Goal: Information Seeking & Learning: Learn about a topic

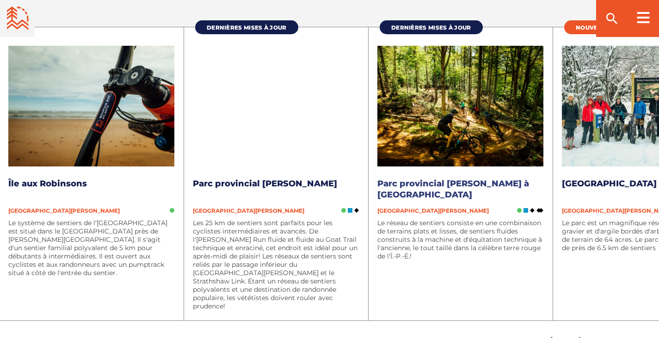
scroll to position [50, 0]
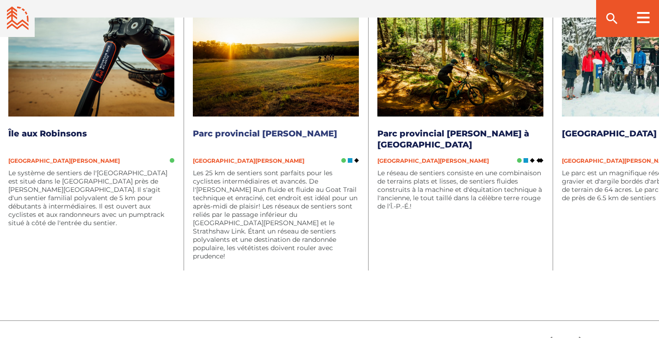
click at [278, 135] on link "Parc provincial [PERSON_NAME]" at bounding box center [265, 134] width 144 height 10
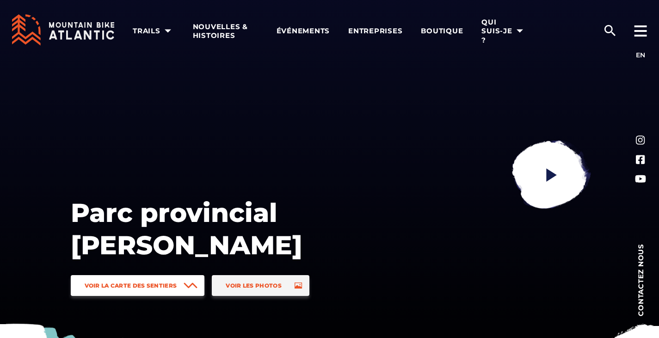
click at [134, 286] on span "Voir la carte des sentiers" at bounding box center [131, 285] width 92 height 7
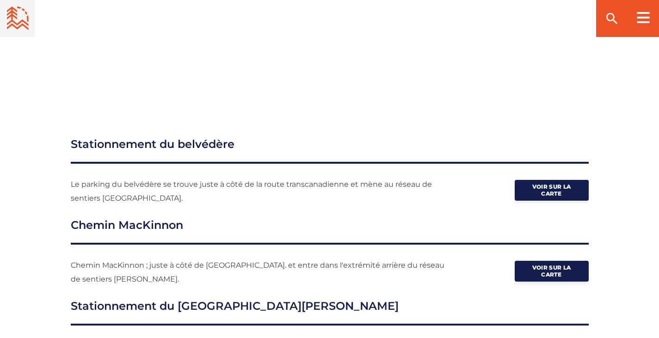
scroll to position [1296, 0]
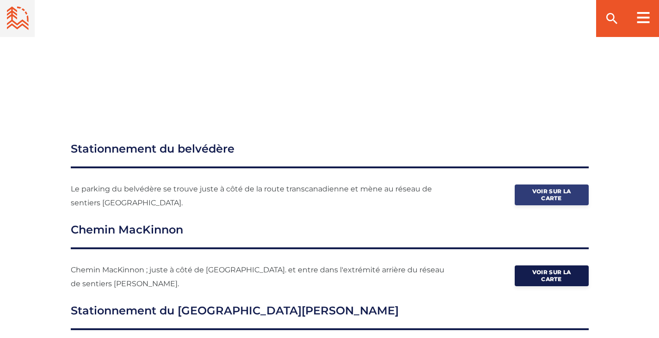
click at [566, 188] on span "Voir sur la carte" at bounding box center [552, 195] width 46 height 14
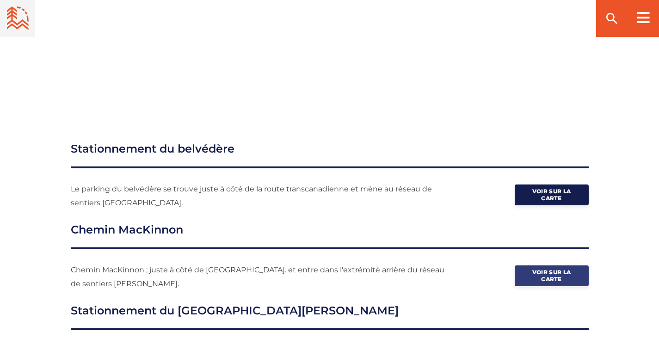
click at [548, 269] on span "Voir sur la carte" at bounding box center [552, 276] width 46 height 14
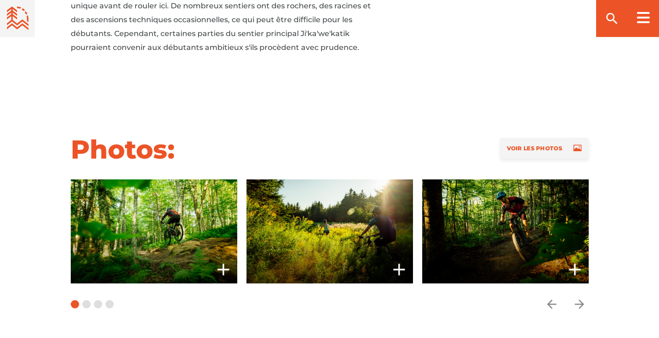
scroll to position [766, 0]
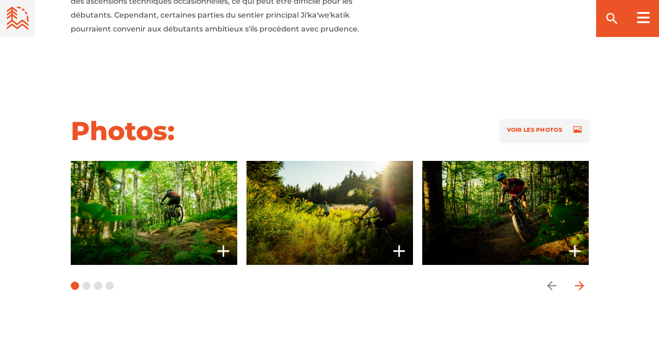
click at [575, 279] on icon "arrow forward" at bounding box center [579, 286] width 14 height 14
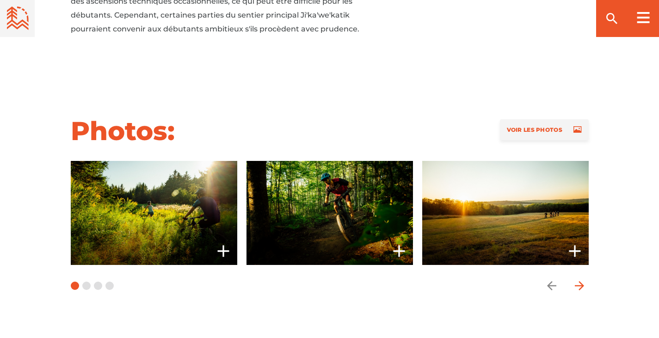
click at [580, 281] on icon "arrow forward" at bounding box center [578, 285] width 9 height 9
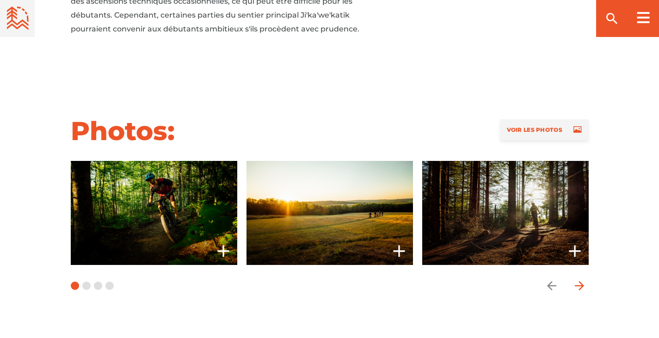
click at [580, 281] on icon "arrow forward" at bounding box center [578, 285] width 9 height 9
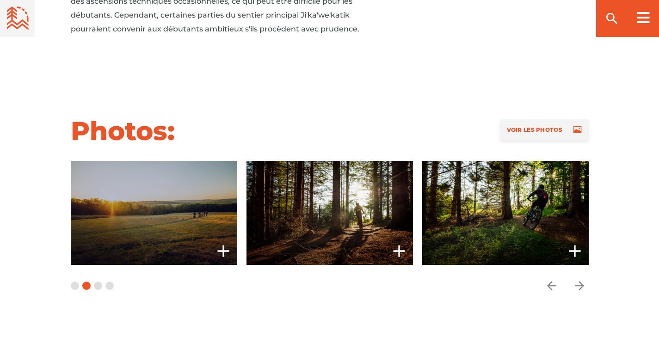
click at [160, 167] on span at bounding box center [154, 213] width 166 height 104
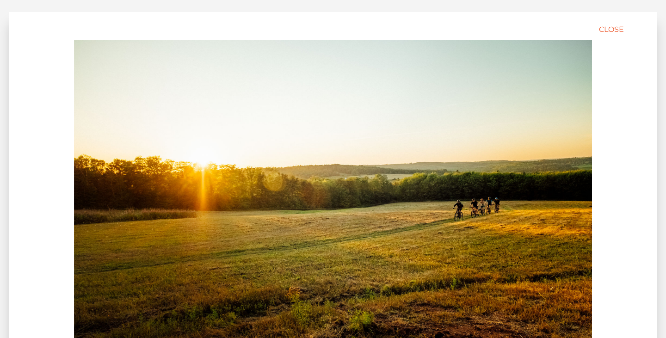
click at [160, 167] on img at bounding box center [333, 202] width 518 height 324
click at [638, 26] on icon "close" at bounding box center [636, 30] width 10 height 10
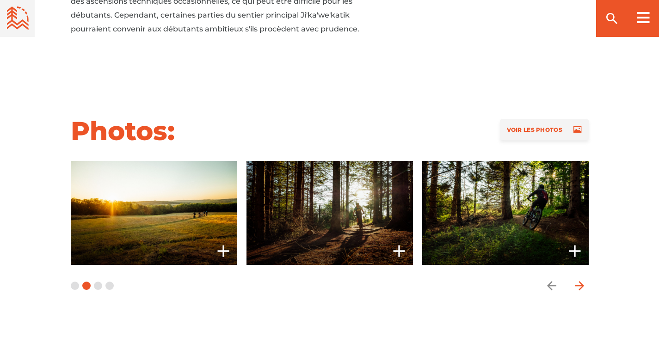
click at [578, 279] on icon "arrow forward" at bounding box center [579, 286] width 14 height 14
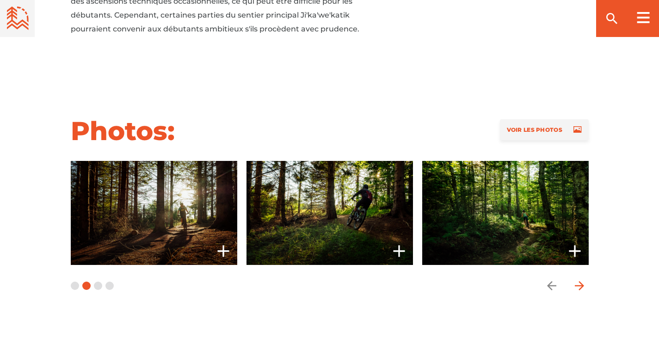
click at [578, 279] on icon "arrow forward" at bounding box center [579, 286] width 14 height 14
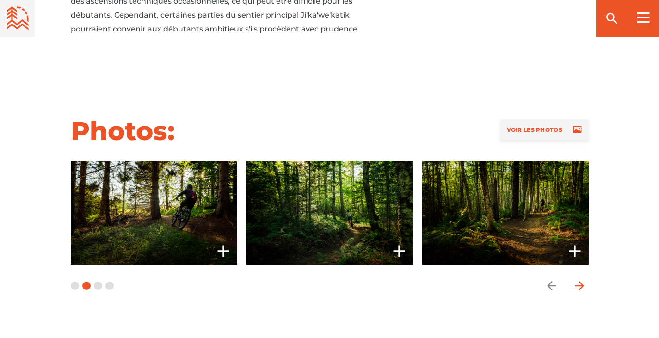
click at [578, 279] on icon "arrow forward" at bounding box center [579, 286] width 14 height 14
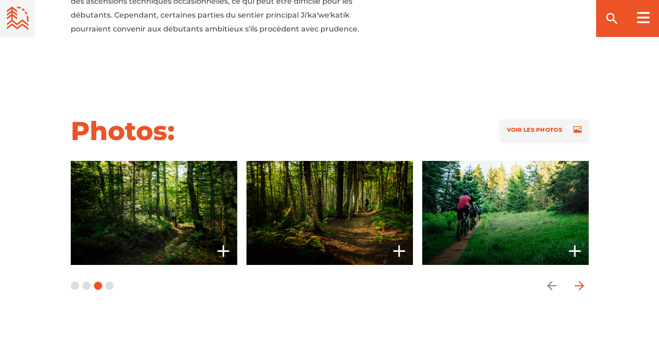
click at [578, 279] on icon "arrow forward" at bounding box center [579, 286] width 14 height 14
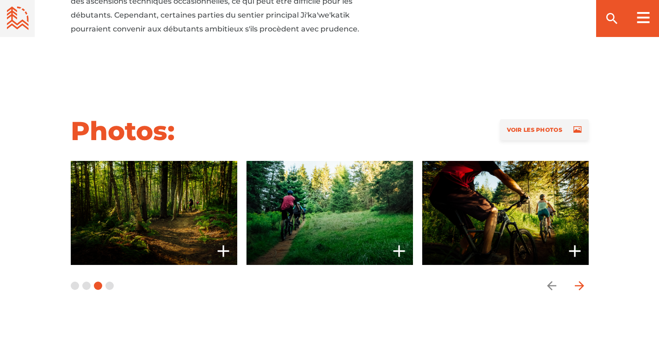
click at [578, 279] on icon "arrow forward" at bounding box center [579, 286] width 14 height 14
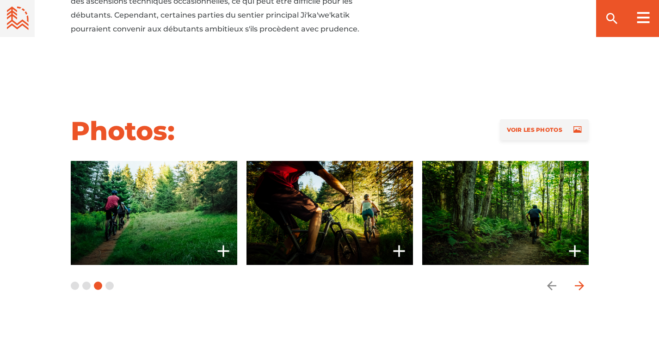
click at [578, 279] on icon "arrow forward" at bounding box center [579, 286] width 14 height 14
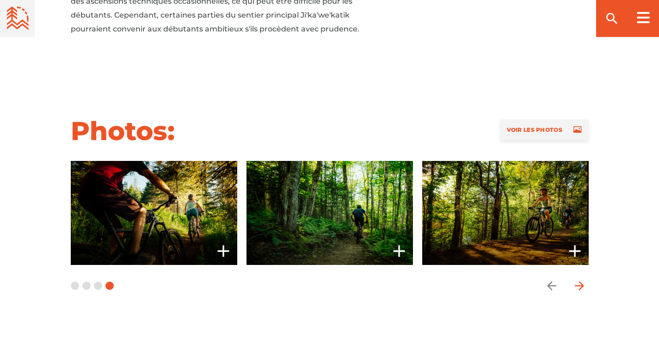
click at [578, 279] on icon "arrow forward" at bounding box center [579, 286] width 14 height 14
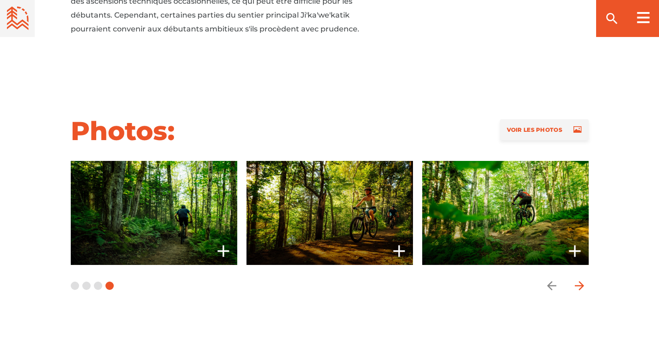
click at [578, 279] on icon "arrow forward" at bounding box center [579, 286] width 14 height 14
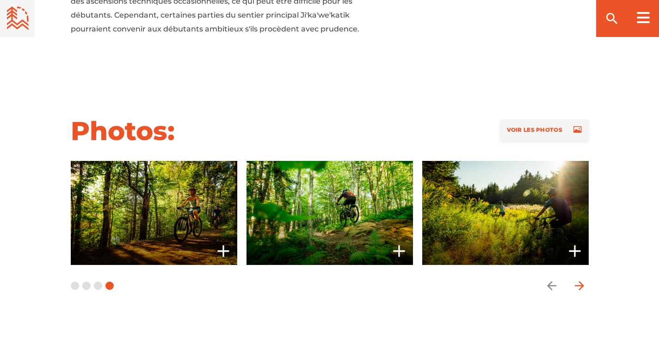
click at [578, 279] on icon "arrow forward" at bounding box center [579, 286] width 14 height 14
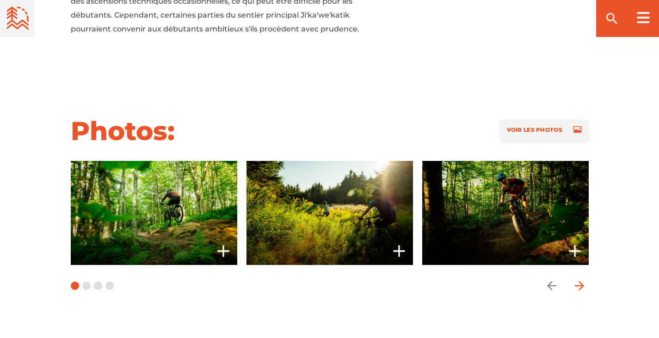
click at [578, 279] on icon "arrow forward" at bounding box center [579, 286] width 14 height 14
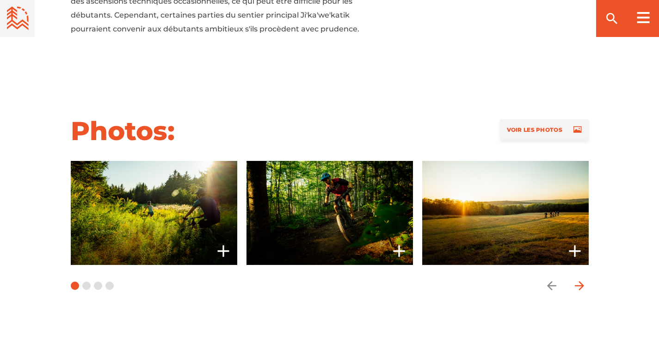
click at [578, 279] on icon "arrow forward" at bounding box center [579, 286] width 14 height 14
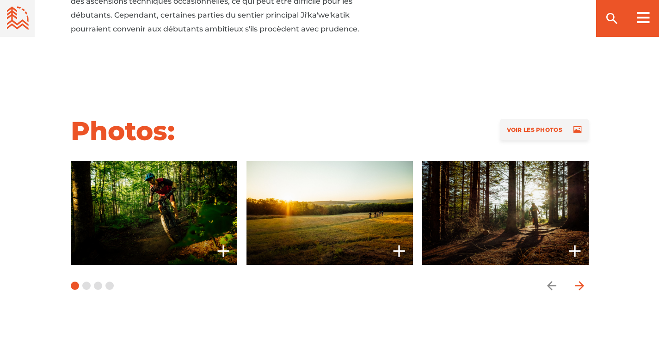
click at [578, 279] on icon "arrow forward" at bounding box center [579, 286] width 14 height 14
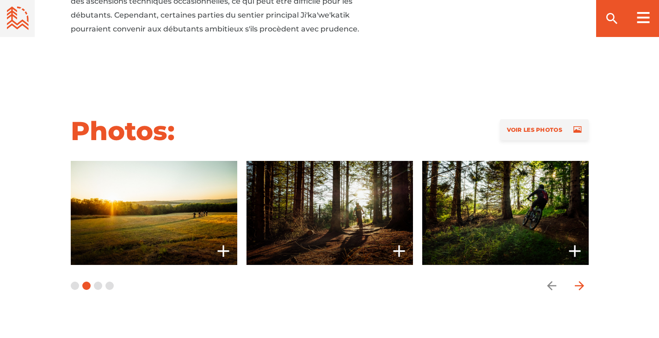
click at [581, 281] on icon "arrow forward" at bounding box center [578, 285] width 9 height 9
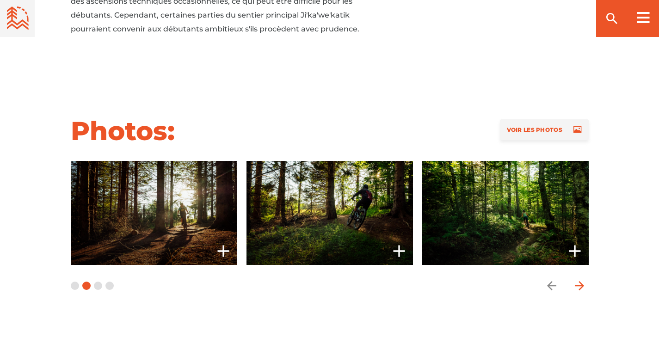
click at [581, 281] on icon "arrow forward" at bounding box center [578, 285] width 9 height 9
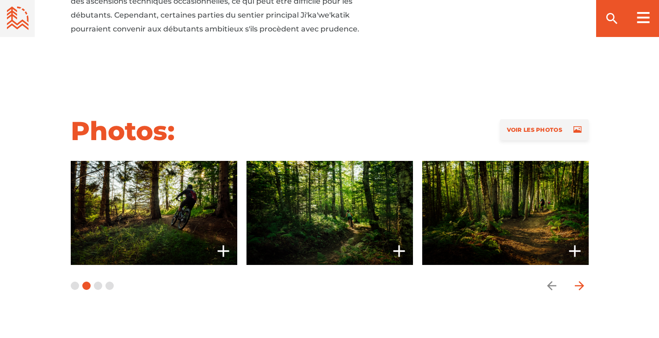
click at [581, 281] on icon "arrow forward" at bounding box center [578, 285] width 9 height 9
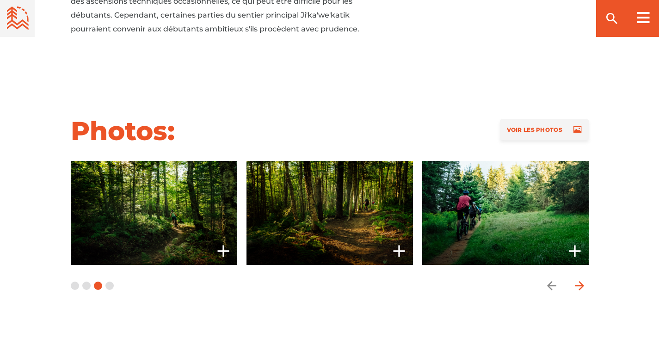
click at [581, 281] on icon "arrow forward" at bounding box center [578, 285] width 9 height 9
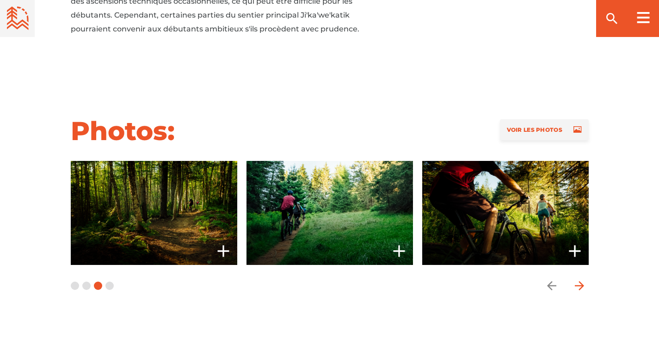
click at [581, 281] on icon "arrow forward" at bounding box center [578, 285] width 9 height 9
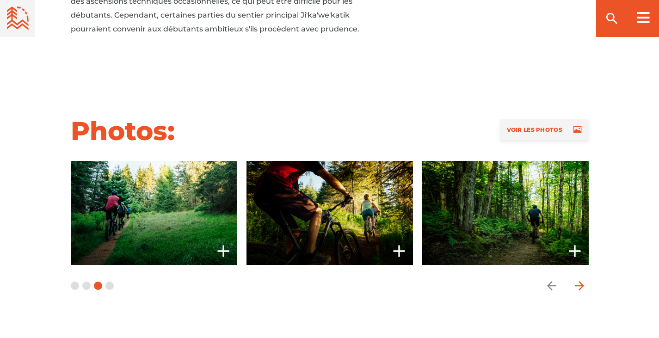
click at [581, 281] on icon "arrow forward" at bounding box center [578, 285] width 9 height 9
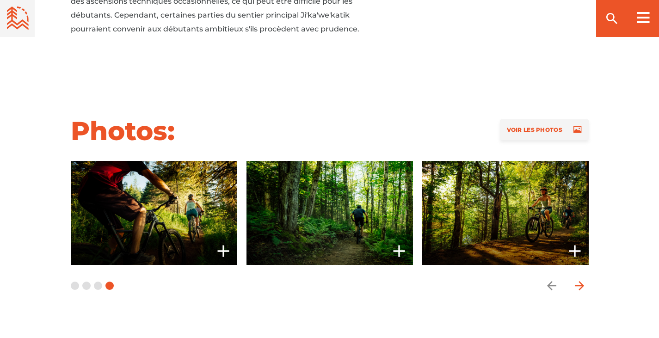
click at [581, 281] on icon "arrow forward" at bounding box center [578, 285] width 9 height 9
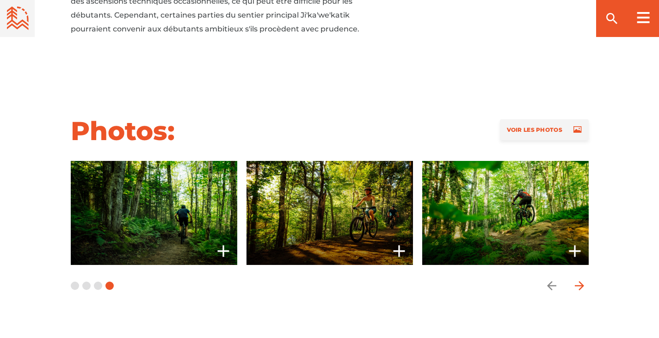
click at [581, 281] on icon "arrow forward" at bounding box center [578, 285] width 9 height 9
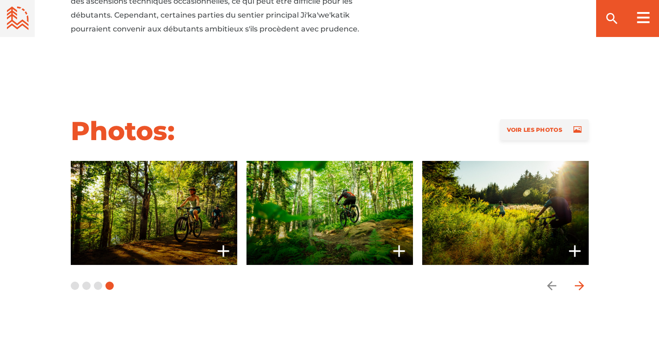
click at [581, 281] on icon "arrow forward" at bounding box center [578, 285] width 9 height 9
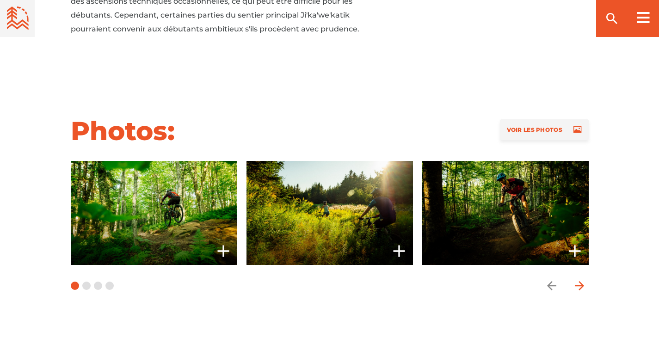
click at [581, 281] on icon "arrow forward" at bounding box center [578, 285] width 9 height 9
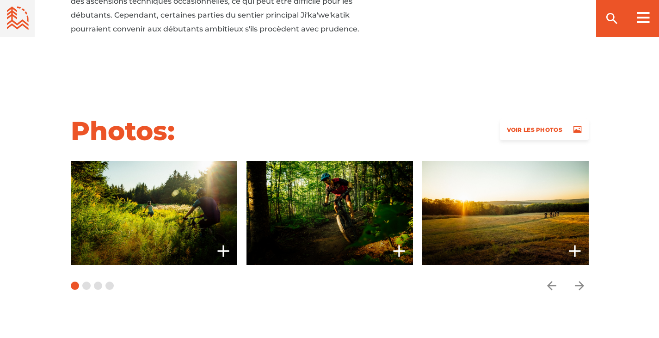
click at [538, 126] on span "Voir les photos" at bounding box center [534, 129] width 54 height 7
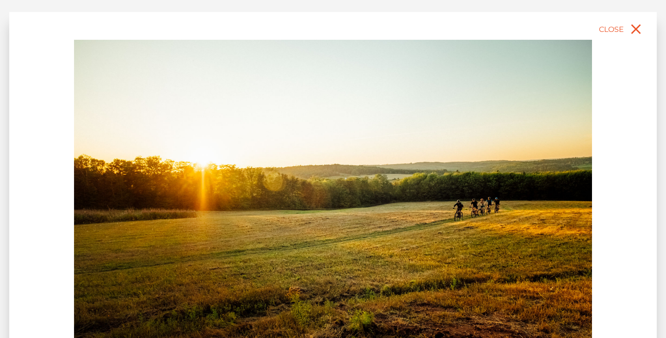
click at [486, 212] on img at bounding box center [333, 202] width 518 height 324
click at [632, 31] on icon "close" at bounding box center [635, 29] width 17 height 17
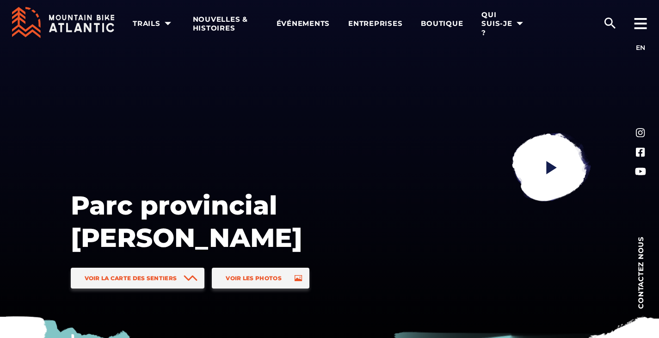
scroll to position [0, 0]
